Goal: Task Accomplishment & Management: Manage account settings

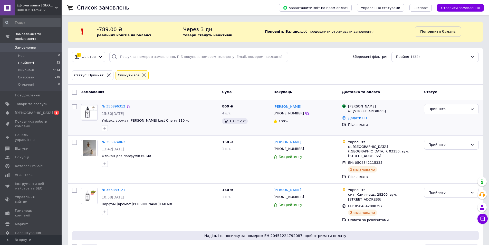
click at [111, 106] on link "№ 356896312" at bounding box center [114, 106] width 24 height 4
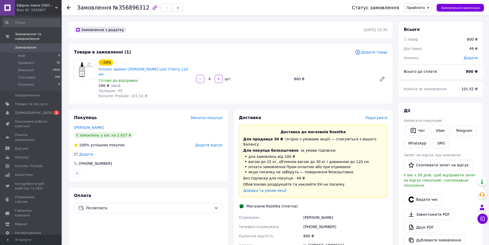
scroll to position [77, 0]
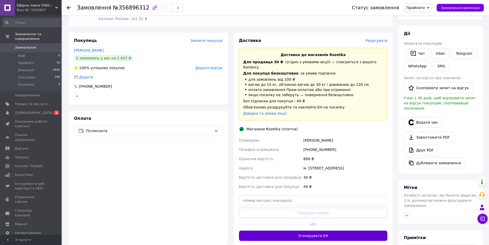
click at [316, 230] on button "Згенерувати ЕН" at bounding box center [313, 235] width 149 height 10
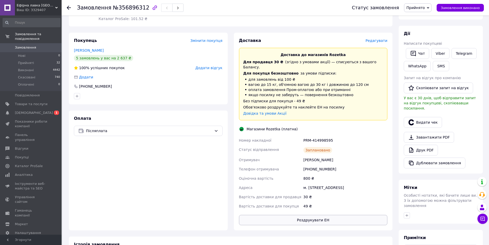
click at [311, 215] on button "Роздрукувати ЕН" at bounding box center [313, 220] width 149 height 10
click at [55, 110] on span "1" at bounding box center [56, 112] width 5 height 4
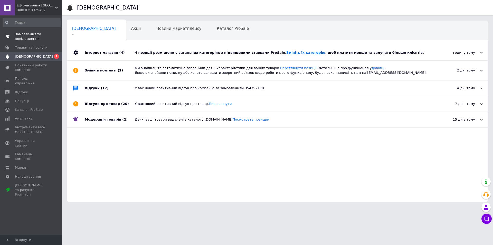
click at [32, 33] on span "Замовлення та повідомлення" at bounding box center [31, 36] width 33 height 9
